Goal: Check status: Check status

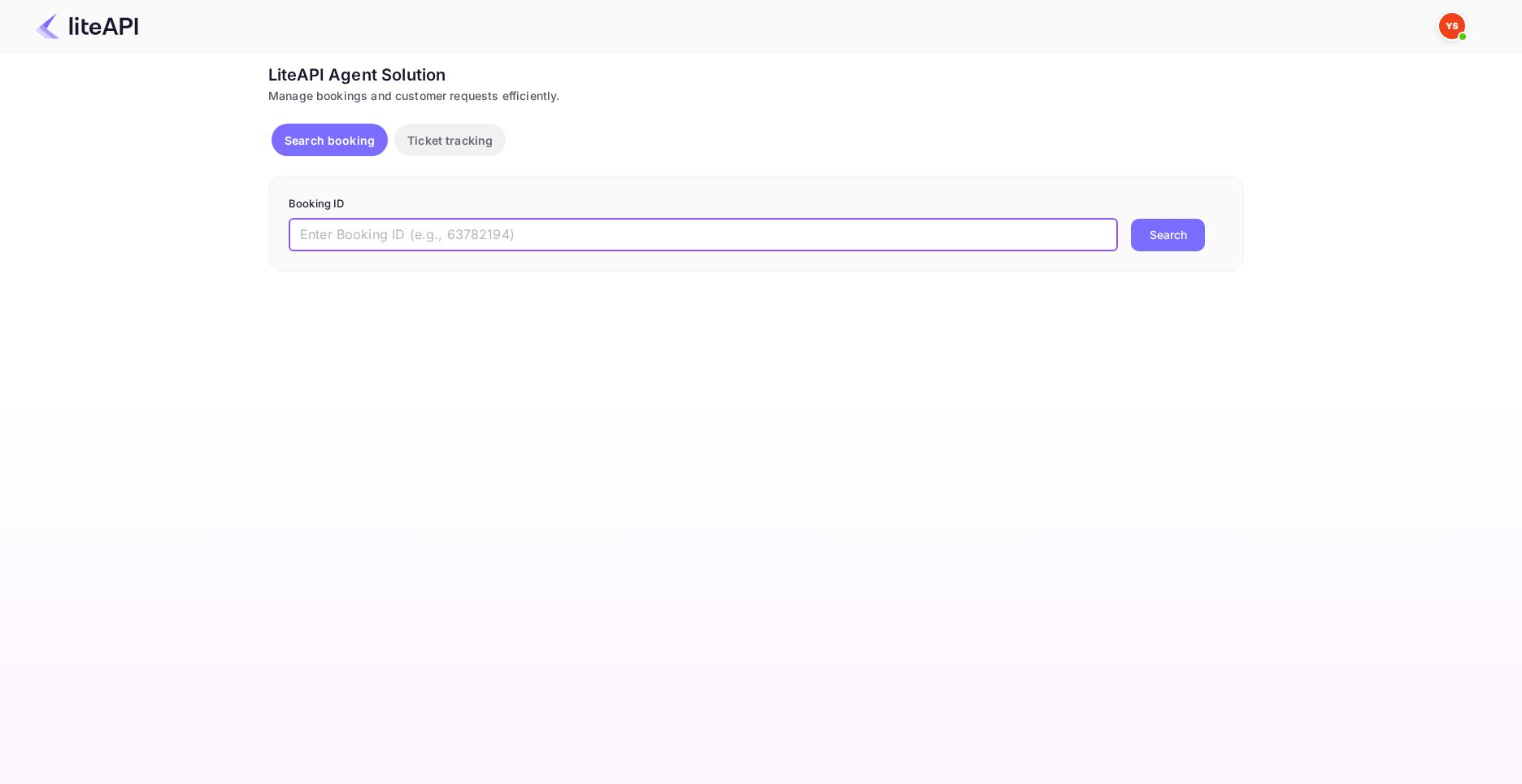
click at [548, 249] on input "text" at bounding box center [703, 235] width 830 height 33
type input "8863294"
click at [1131, 219] on button "Search" at bounding box center [1168, 235] width 74 height 33
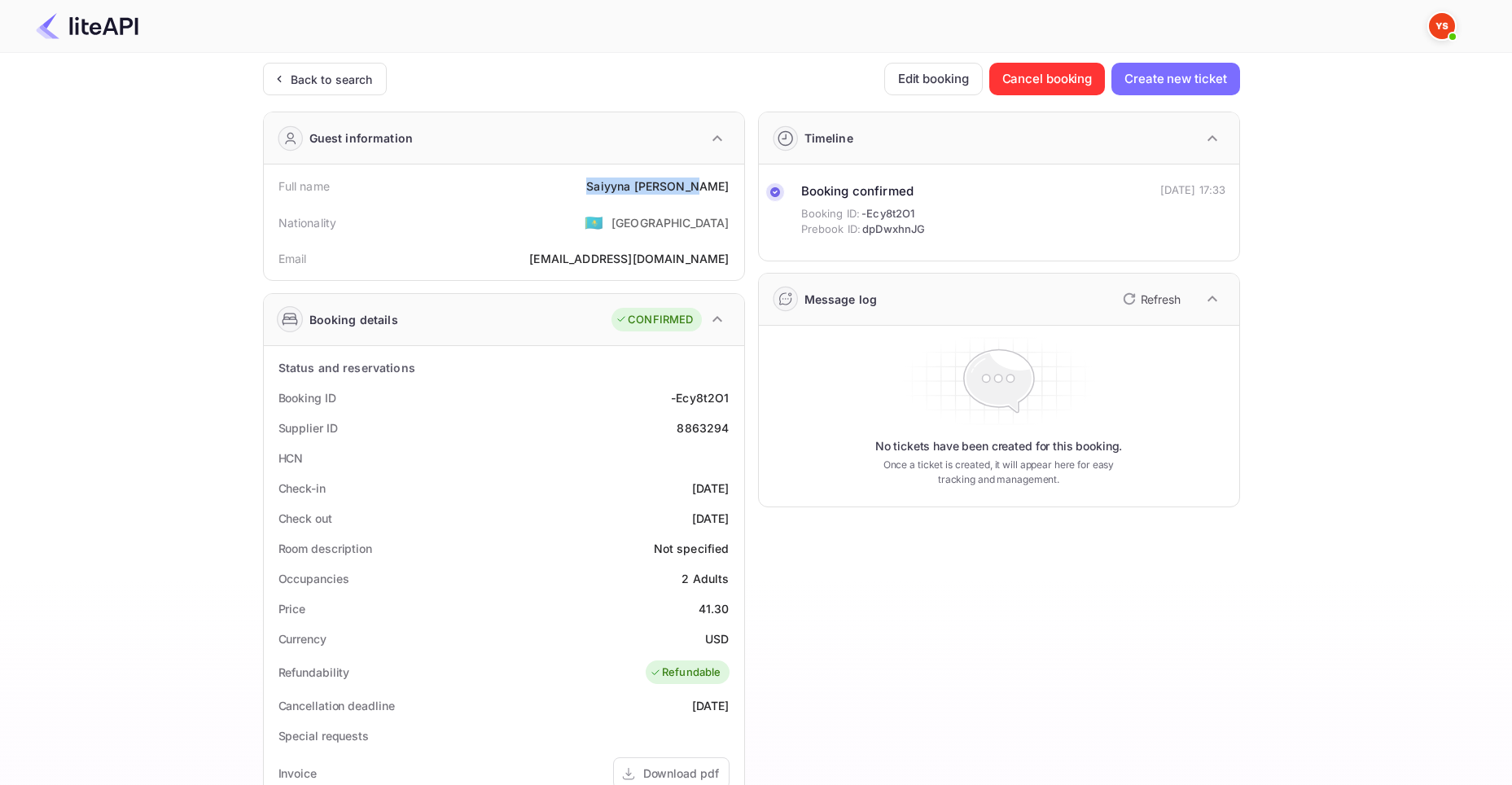
drag, startPoint x: 625, startPoint y: 182, endPoint x: 730, endPoint y: 188, distance: 105.2
click at [730, 188] on div "Full name [PERSON_NAME]" at bounding box center [504, 185] width 467 height 30
copy div "[PERSON_NAME]"
drag, startPoint x: 700, startPoint y: 608, endPoint x: 728, endPoint y: 611, distance: 28.2
click at [728, 611] on div "41.30" at bounding box center [714, 609] width 31 height 17
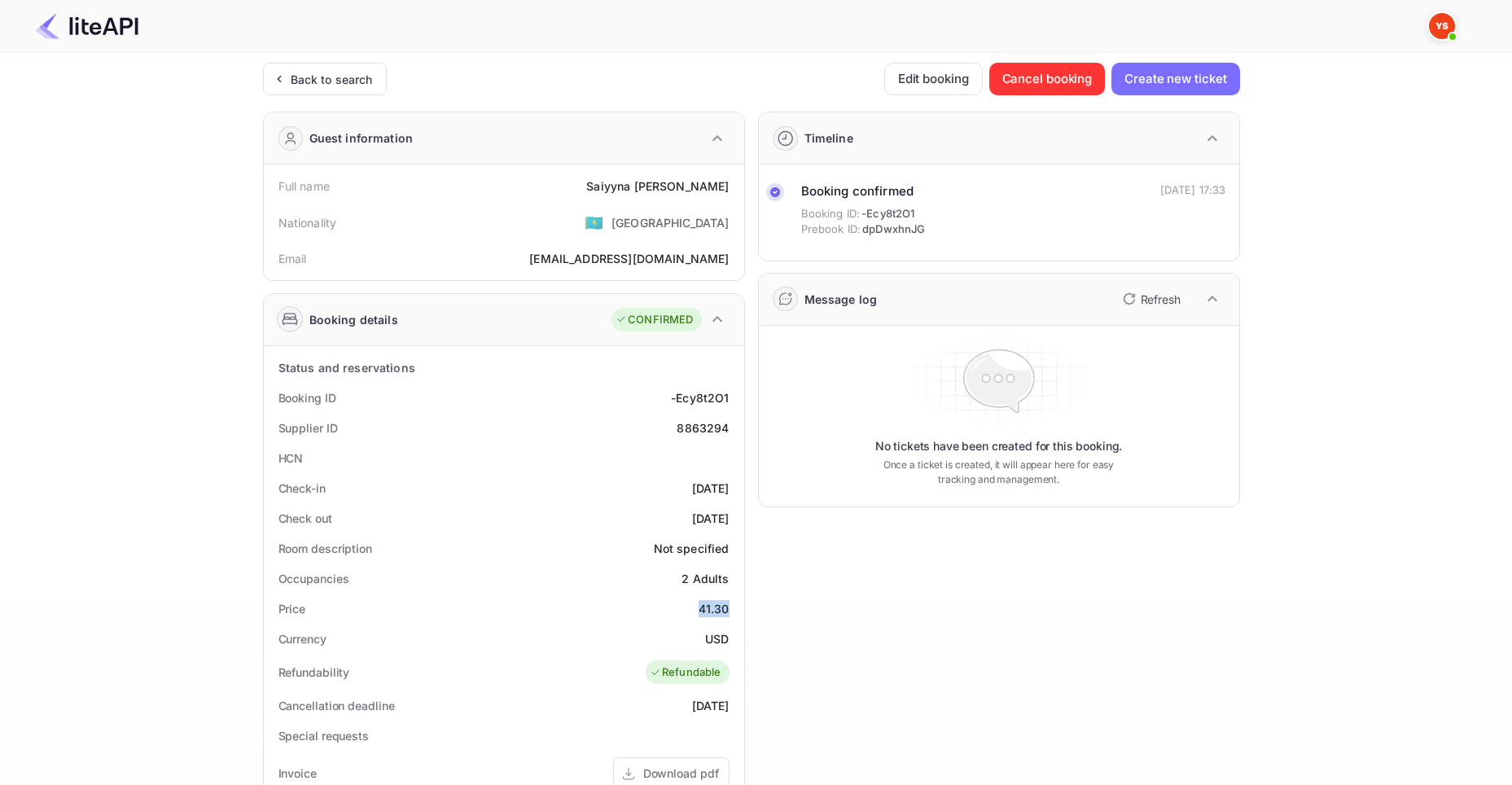
copy div "41.30"
drag, startPoint x: 708, startPoint y: 641, endPoint x: 727, endPoint y: 642, distance: 19.0
click at [728, 642] on div "USD" at bounding box center [716, 639] width 23 height 17
copy div "USD"
click at [334, 71] on div "Back to search" at bounding box center [331, 79] width 82 height 17
